Goal: Task Accomplishment & Management: Manage account settings

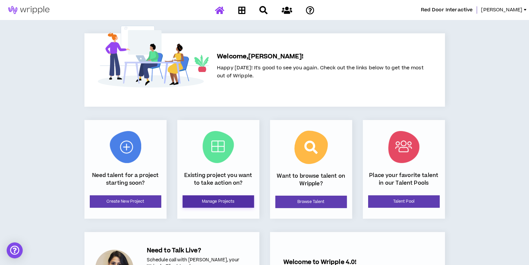
click at [223, 202] on link "Manage Projects" at bounding box center [218, 202] width 71 height 12
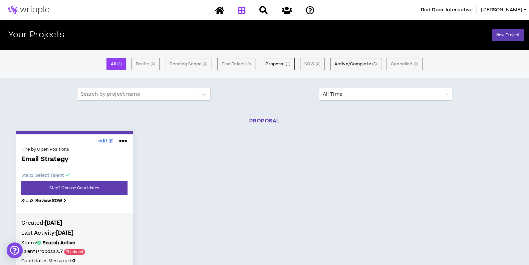
click at [110, 141] on icon at bounding box center [111, 141] width 5 height 4
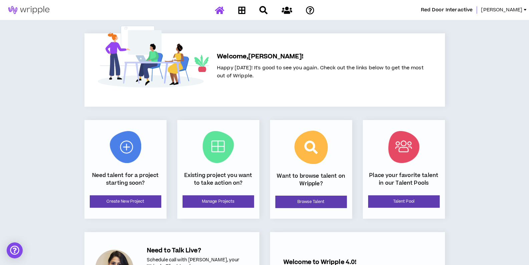
click at [515, 12] on span "[PERSON_NAME]" at bounding box center [501, 9] width 41 height 7
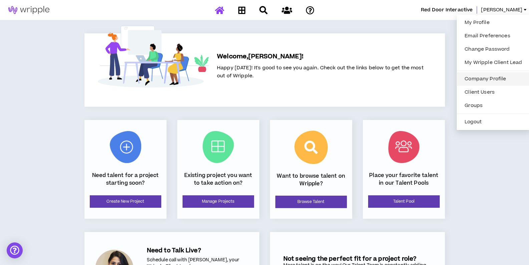
click at [486, 78] on link "Company Profile" at bounding box center [493, 79] width 65 height 10
select select "*"
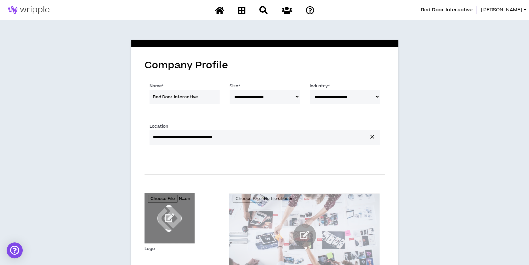
click at [508, 10] on span "[PERSON_NAME]" at bounding box center [501, 9] width 41 height 7
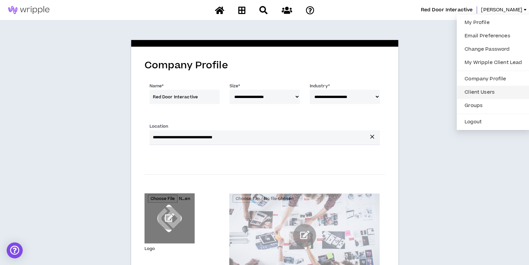
click at [488, 93] on link "Client Users" at bounding box center [493, 92] width 65 height 10
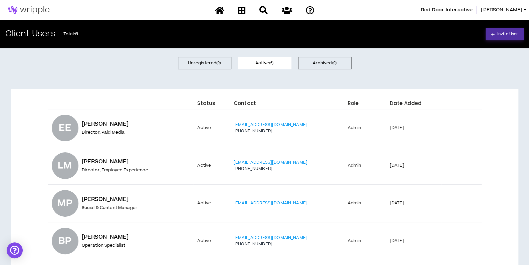
click at [498, 40] on link "Invite User" at bounding box center [505, 34] width 38 height 12
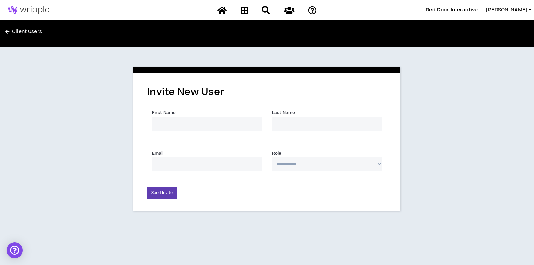
click at [226, 122] on input "First Name *" at bounding box center [207, 124] width 110 height 14
type input "[PERSON_NAME]"
type input "[EMAIL_ADDRESS][DOMAIN_NAME]"
click at [294, 163] on select "**********" at bounding box center [327, 164] width 110 height 14
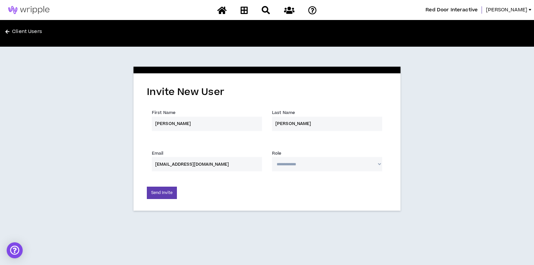
select select "*"
click at [272, 157] on select "**********" at bounding box center [327, 164] width 110 height 14
click at [170, 193] on button "Send Invite" at bounding box center [162, 193] width 30 height 12
